Goal: Find specific page/section: Find specific page/section

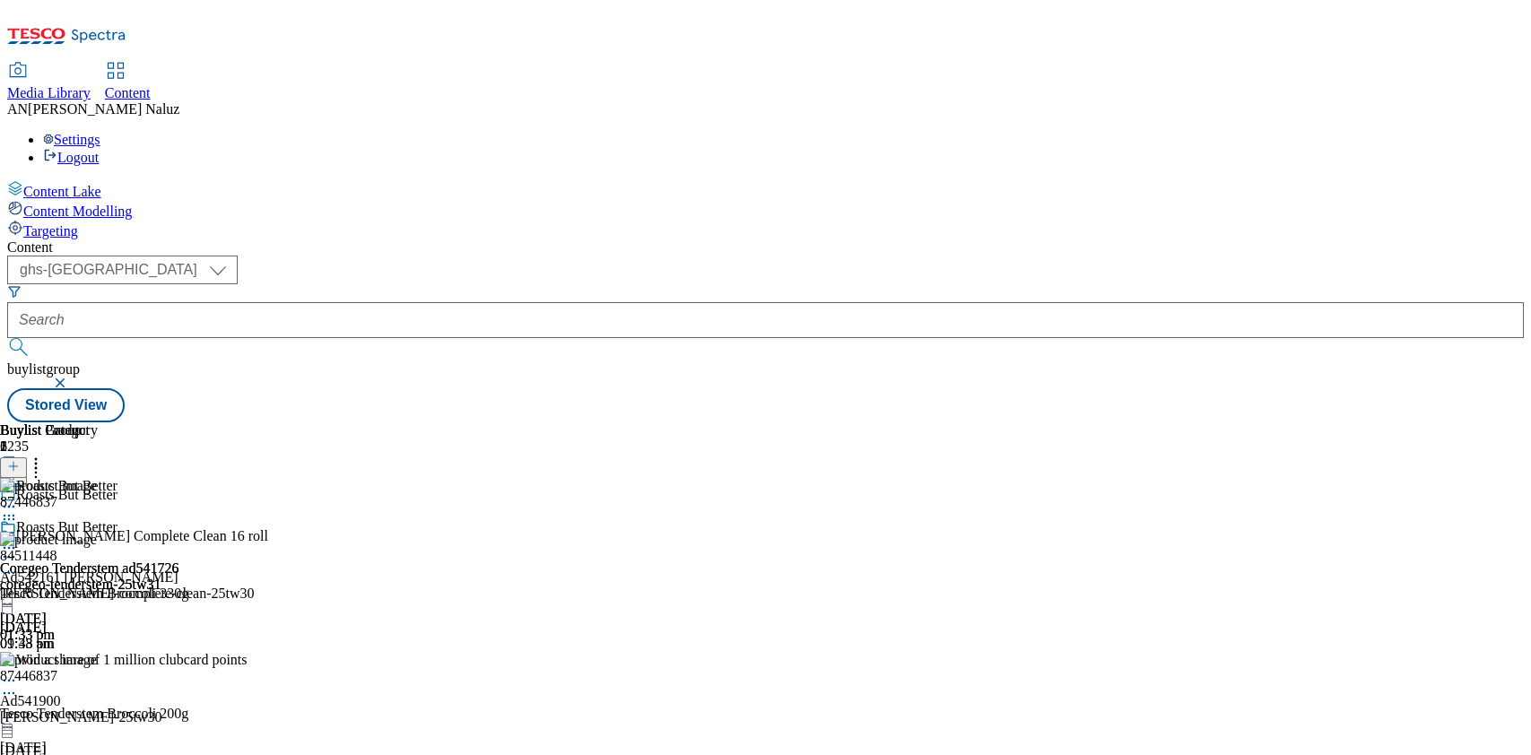
select select "ghs-uk"
click at [18, 539] on icon at bounding box center [9, 548] width 18 height 18
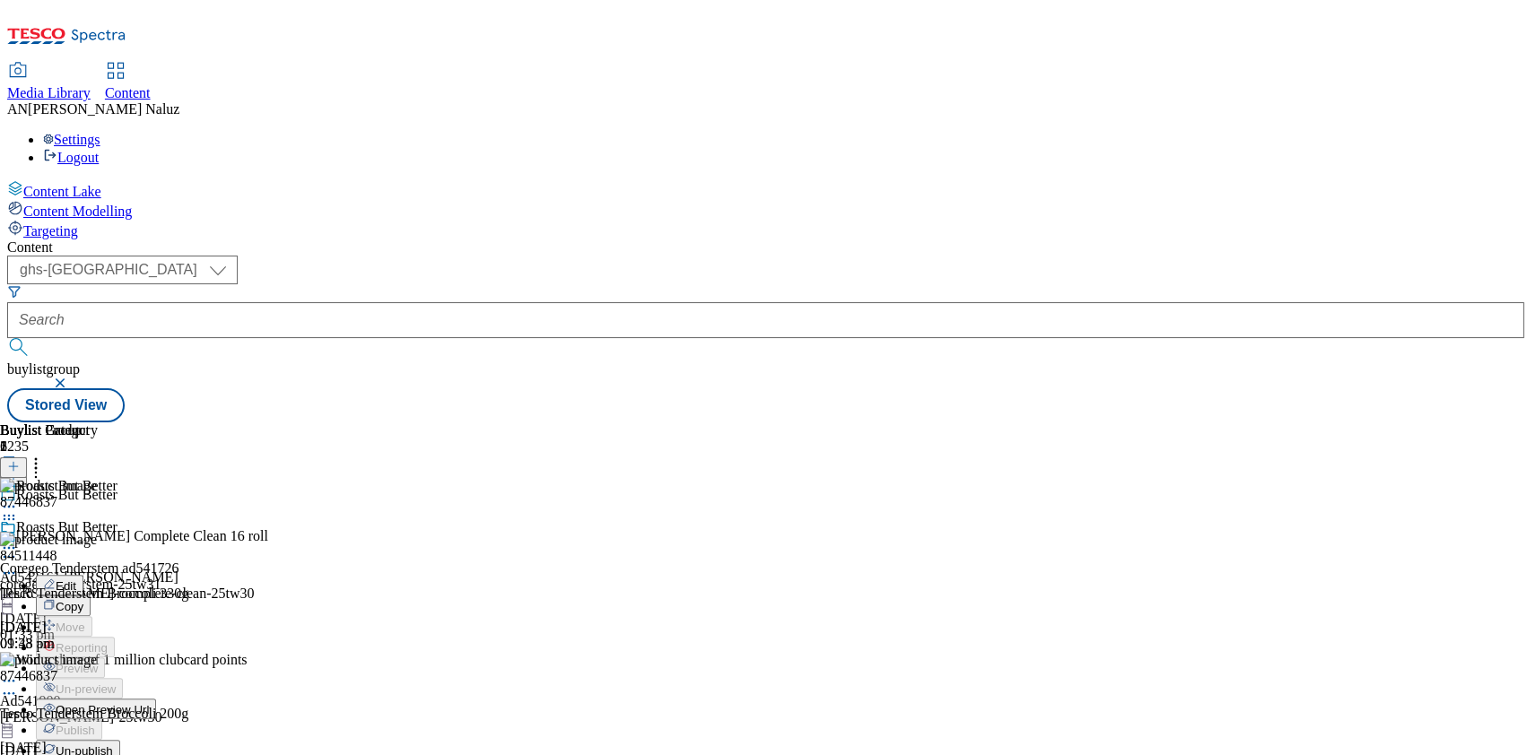
click at [149, 703] on span "Open Preview Url" at bounding box center [102, 709] width 93 height 13
